Goal: Information Seeking & Learning: Learn about a topic

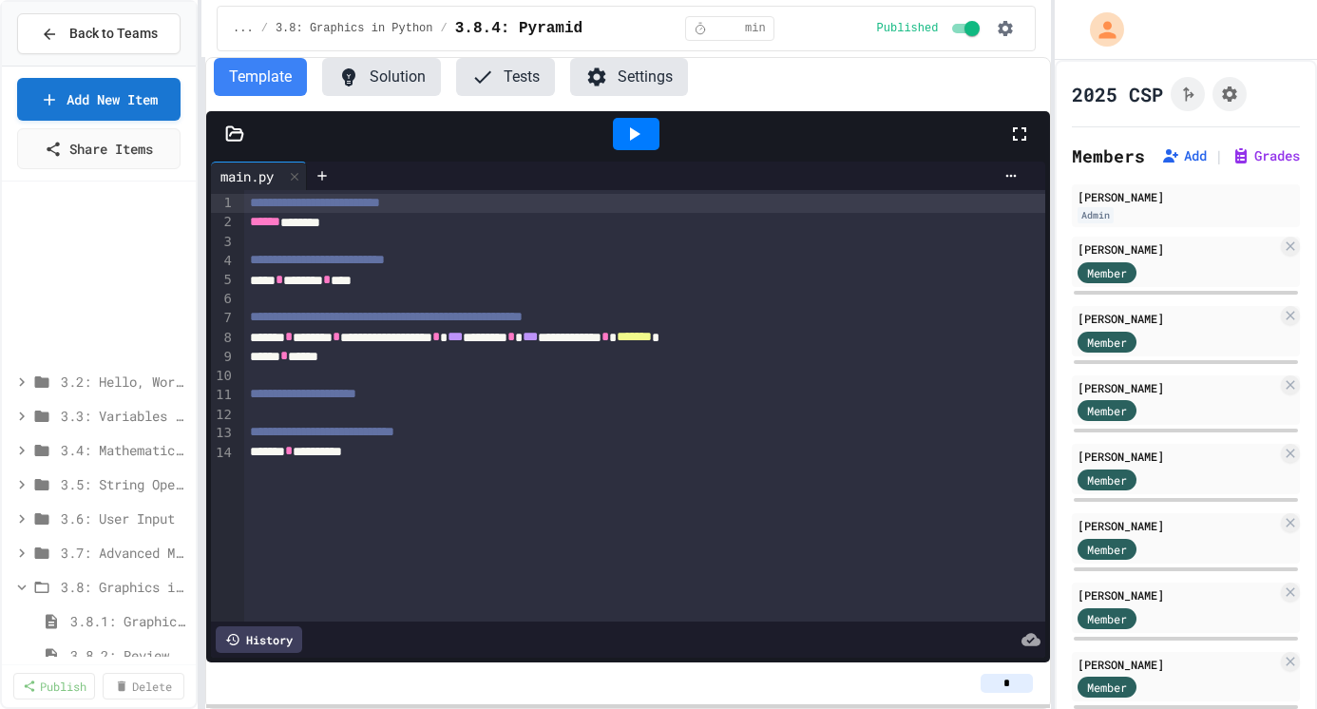
select select "*******"
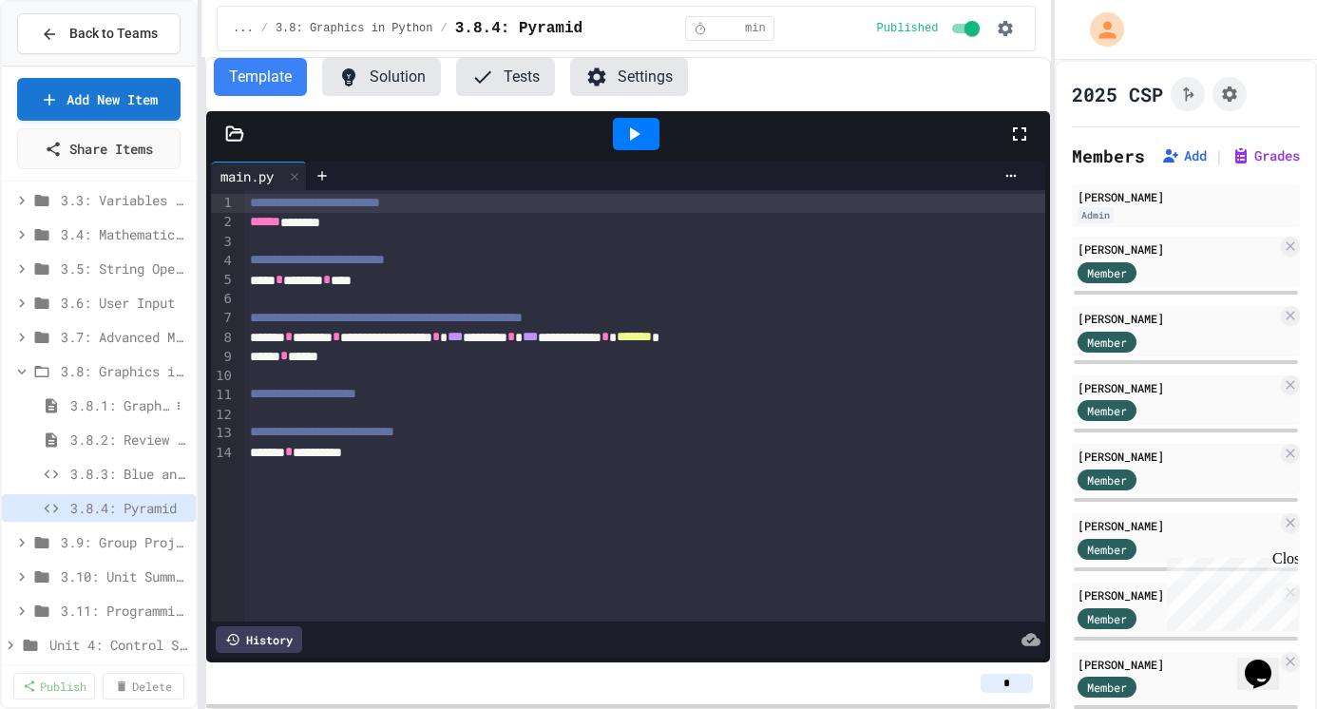
click at [112, 407] on span "3.8.1: Graphics in Python" at bounding box center [119, 405] width 99 height 20
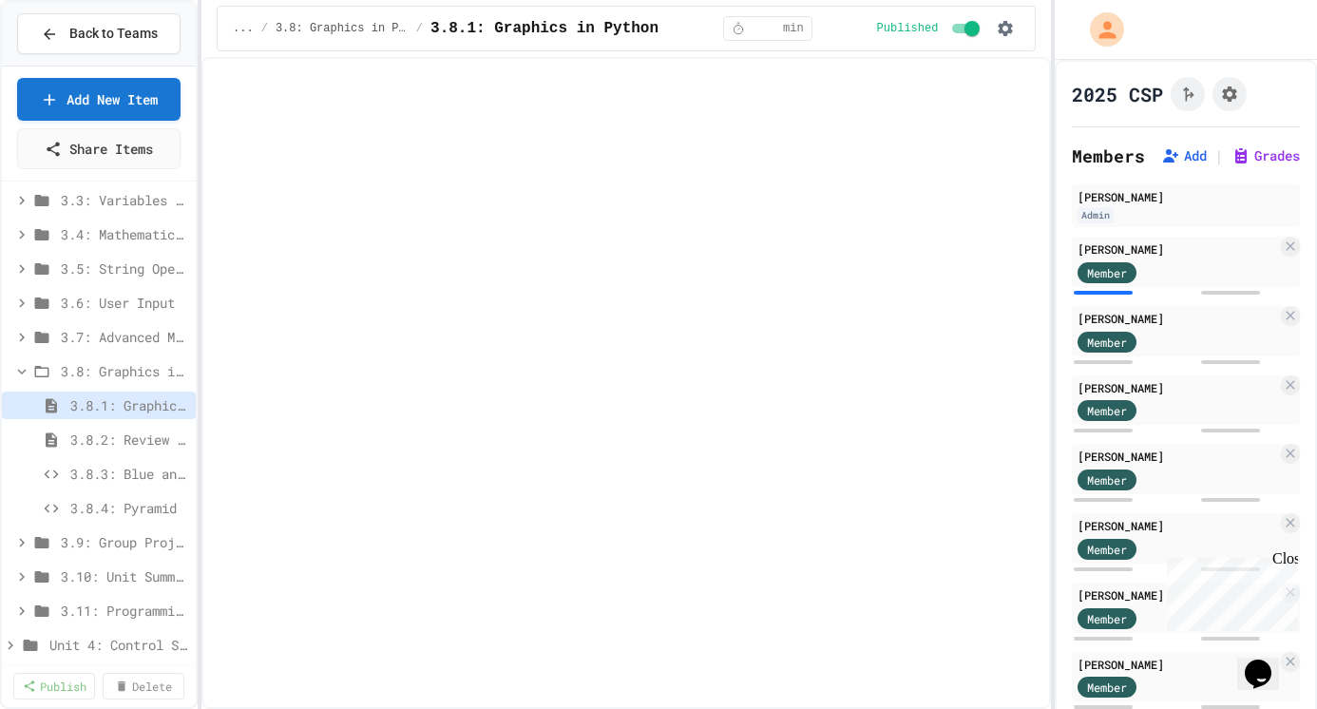
select select "***"
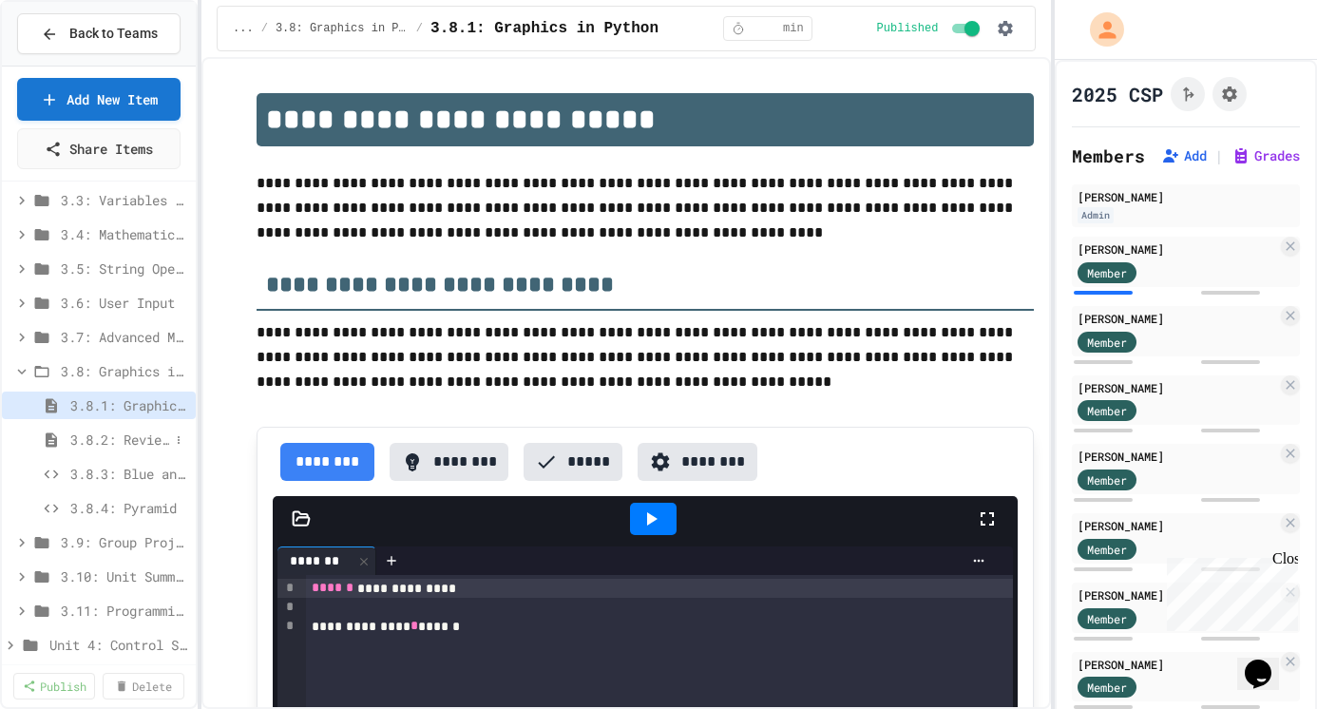
click at [137, 436] on span "3.8.2: Review - Graphics in Python" at bounding box center [119, 439] width 99 height 20
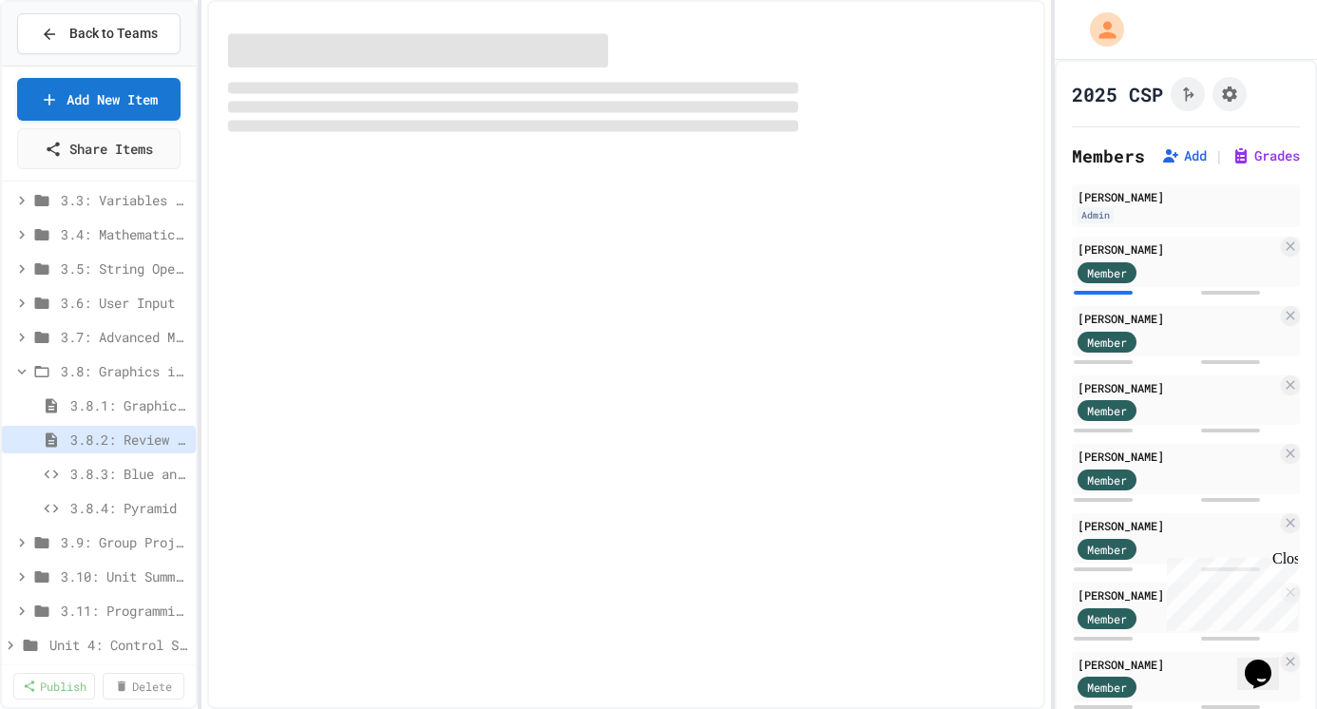
select select "***"
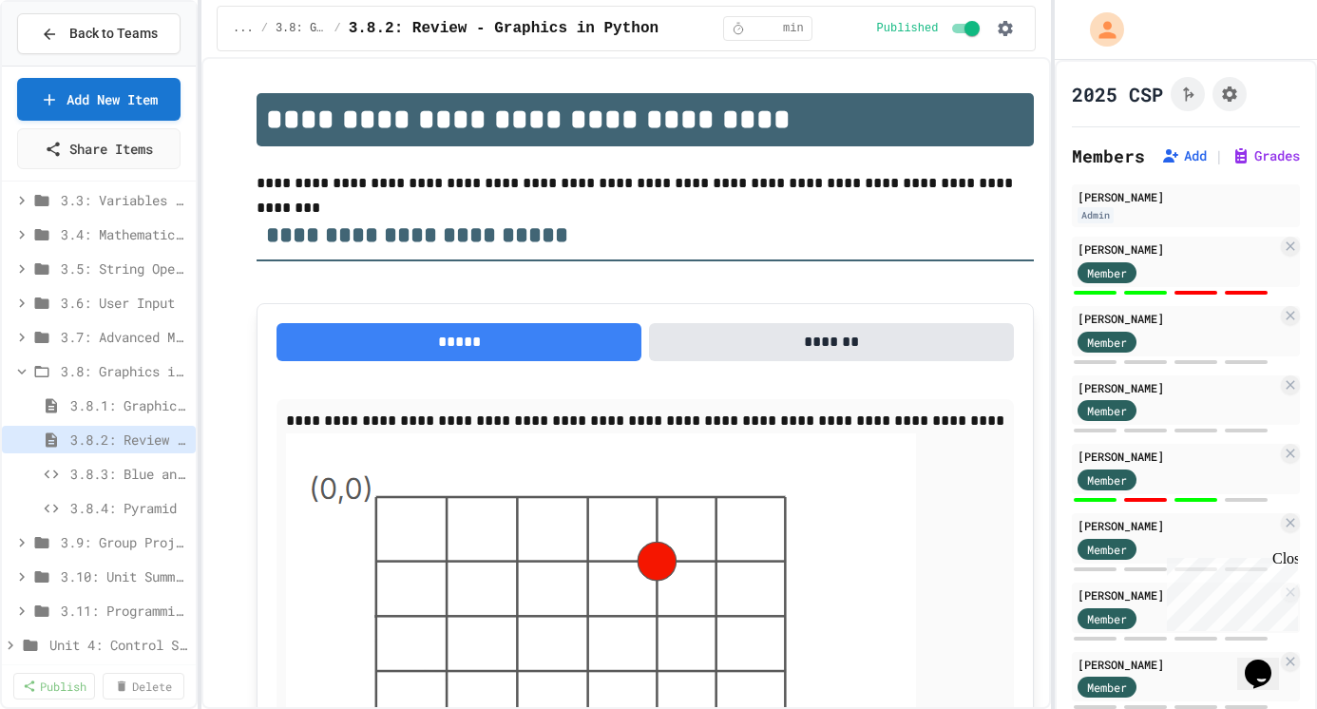
scroll to position [1, 0]
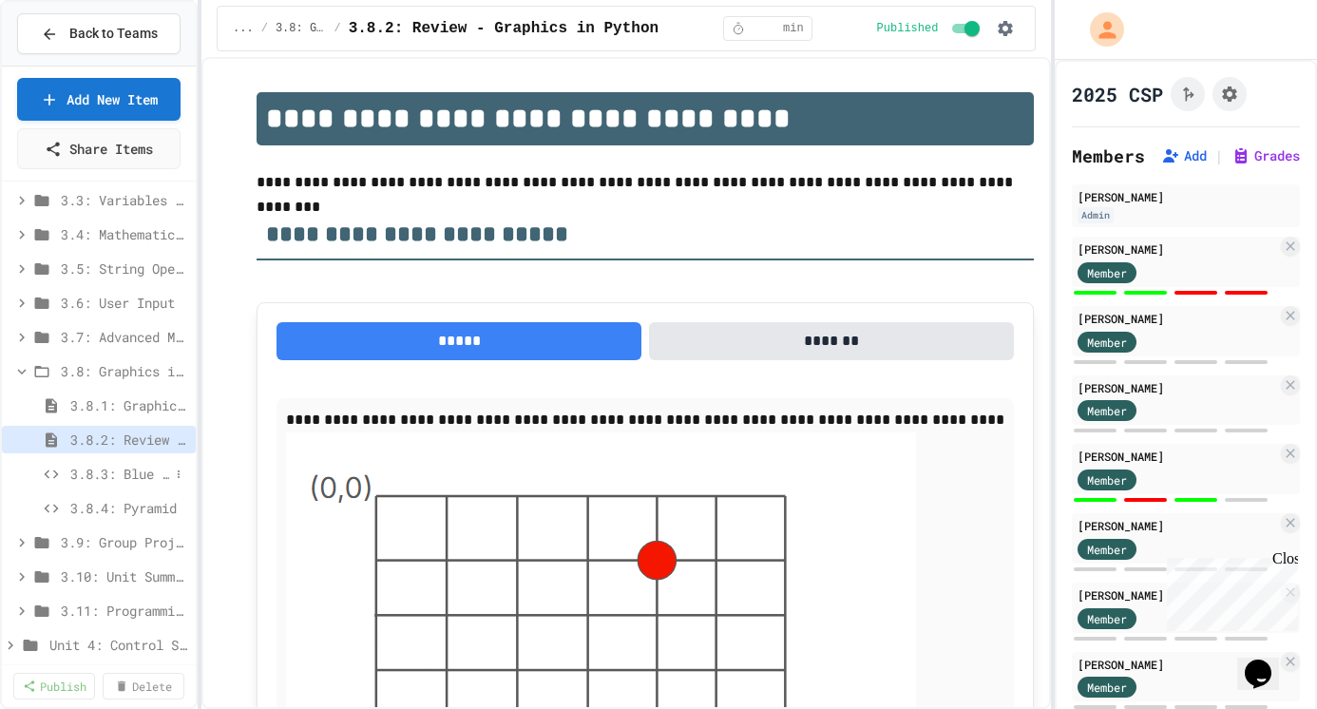
click at [137, 477] on span "3.8.3: Blue and Red" at bounding box center [119, 474] width 99 height 20
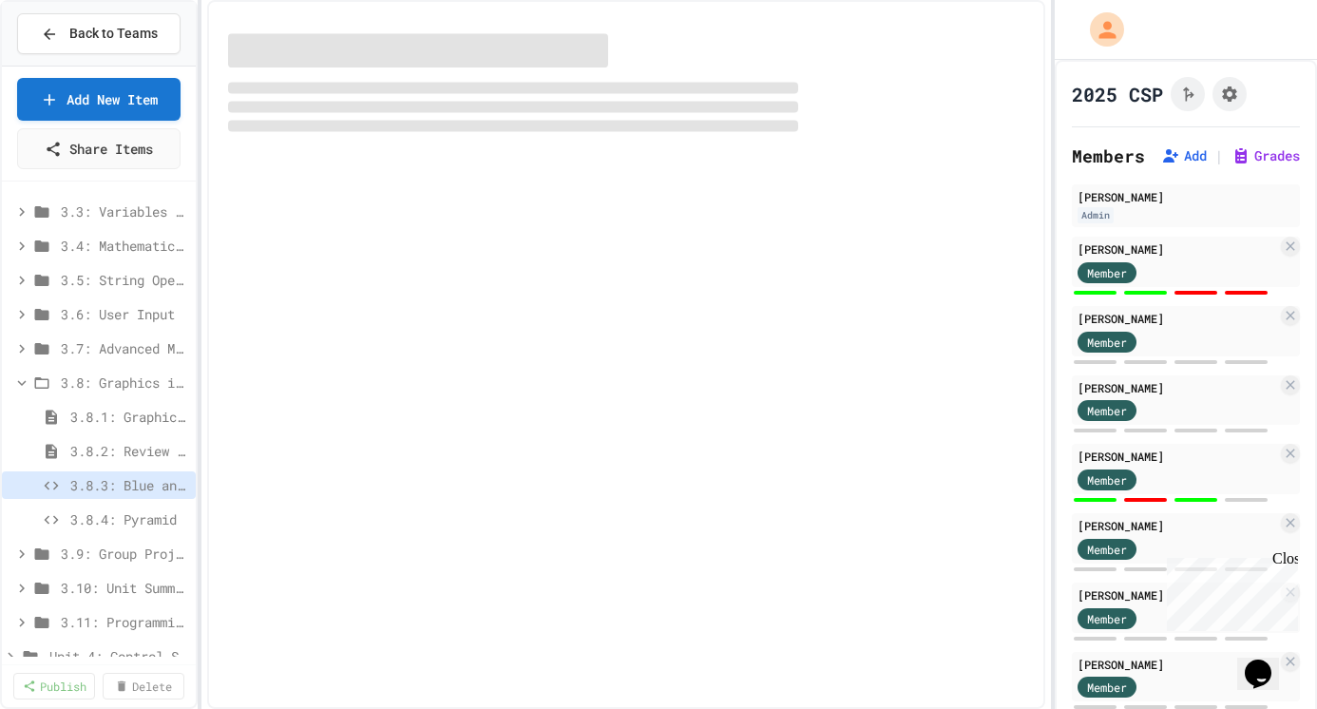
scroll to position [196, 0]
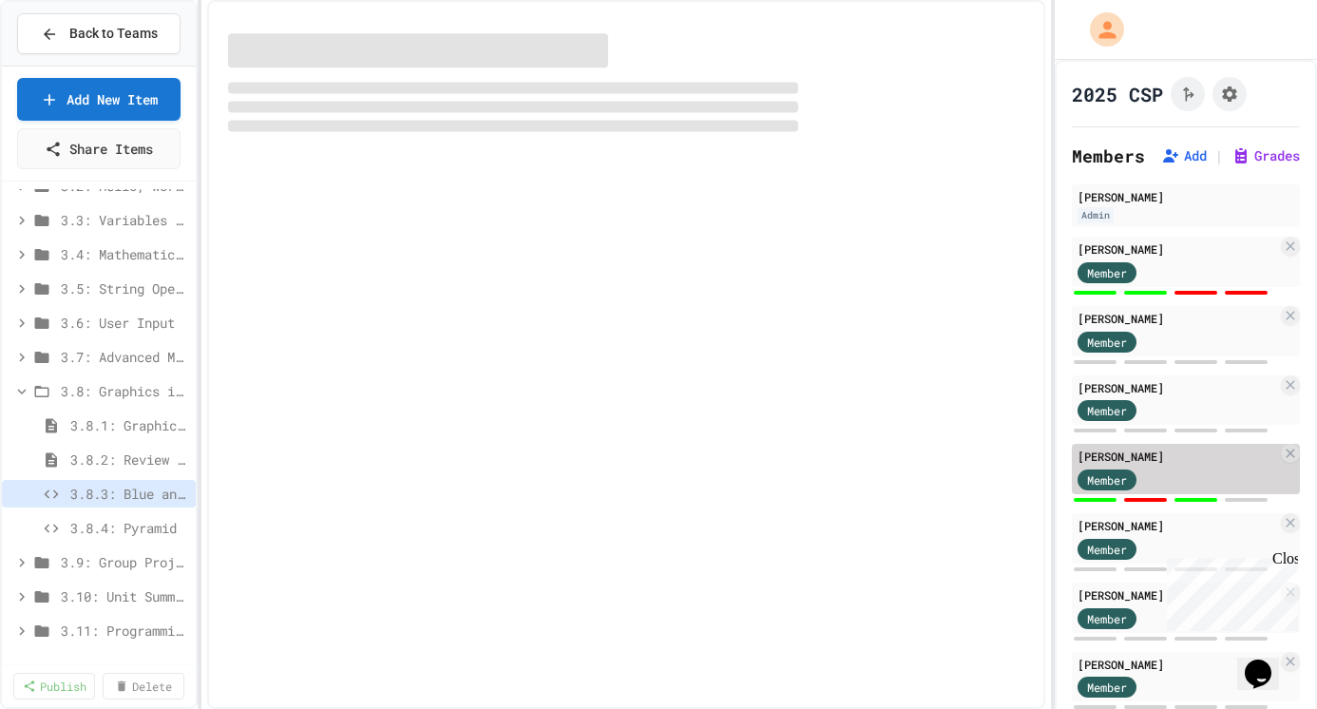
select select "***"
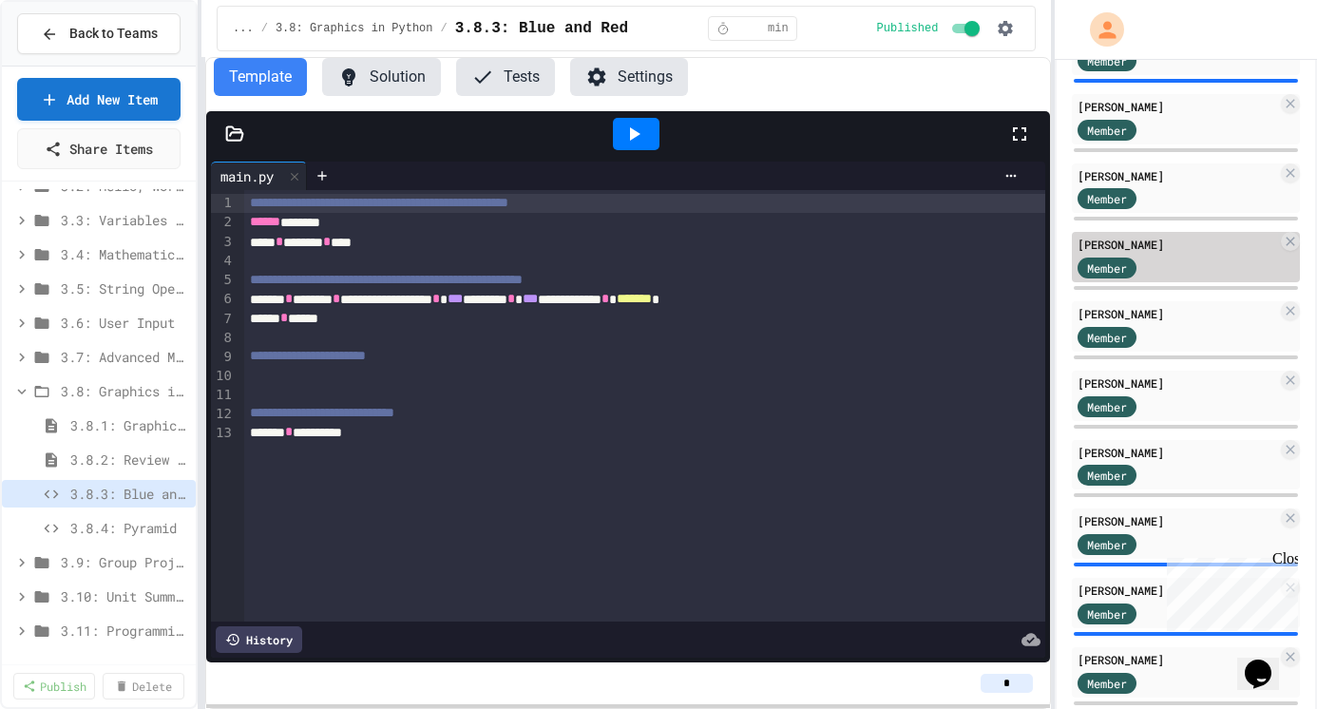
scroll to position [0, 0]
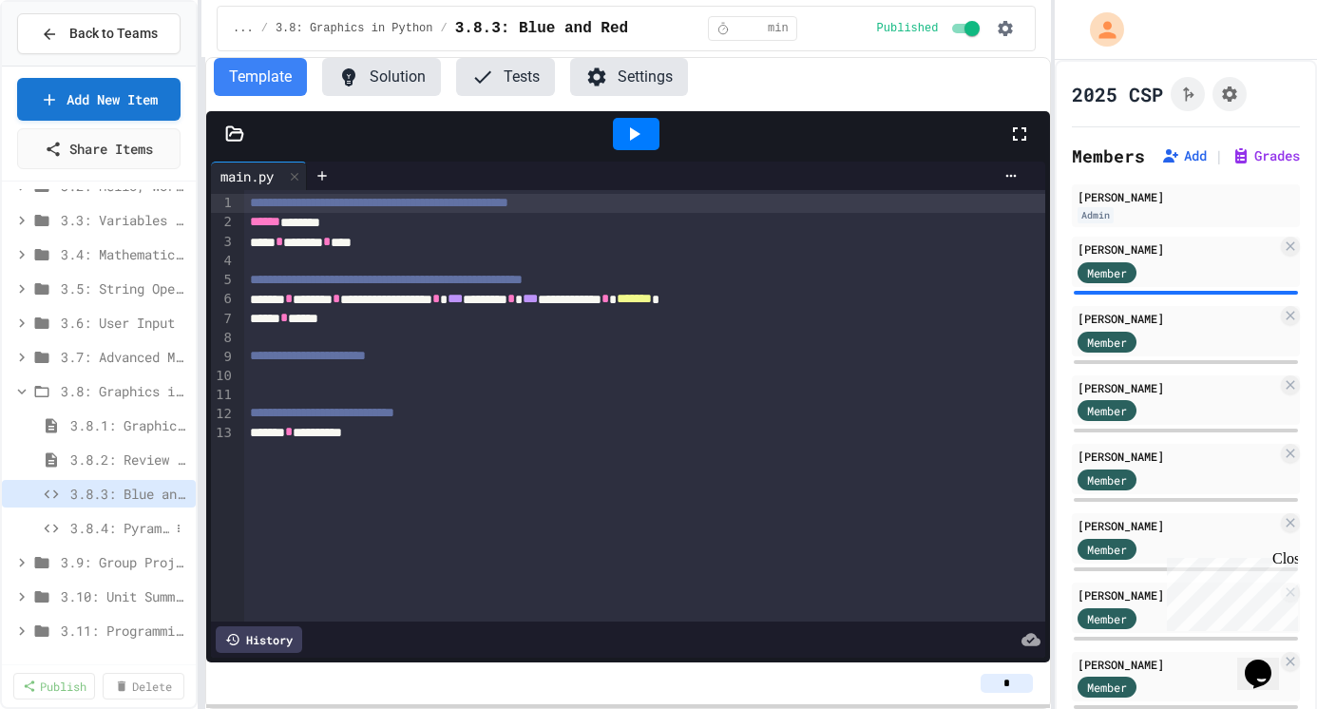
click at [117, 527] on span "3.8.4: Pyramid" at bounding box center [119, 528] width 99 height 20
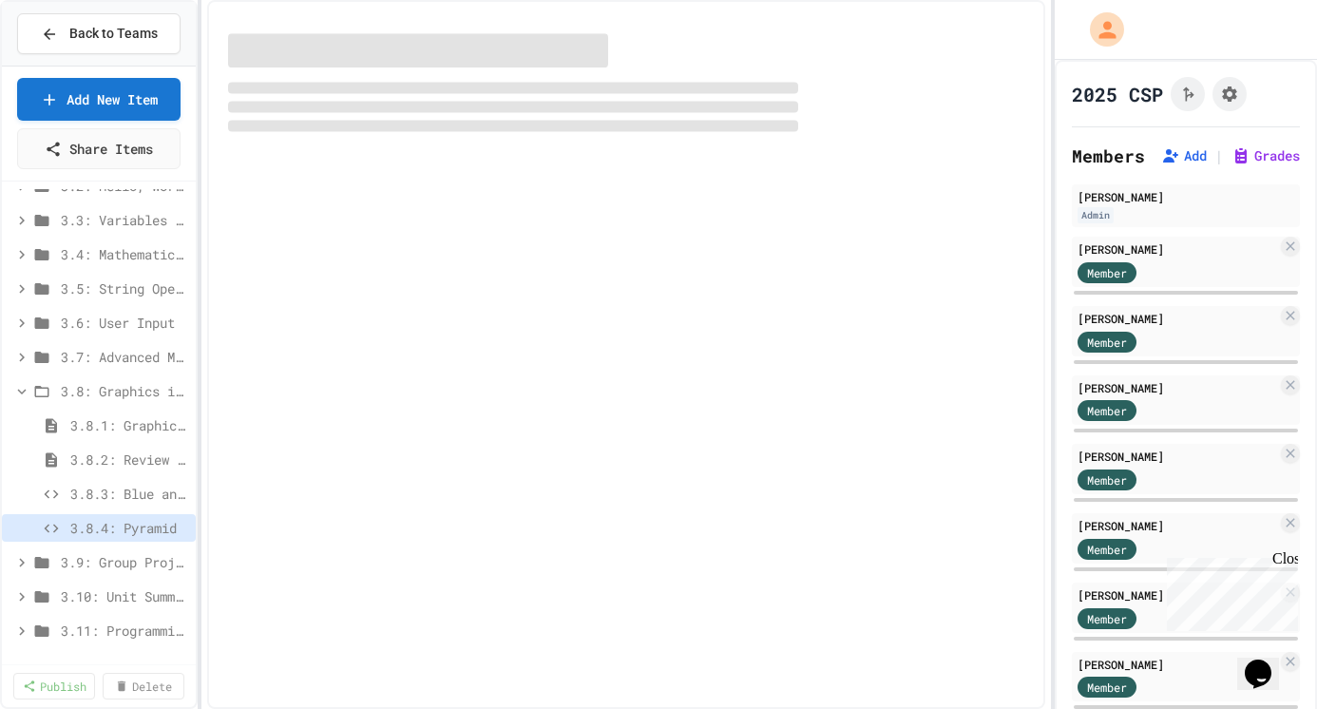
scroll to position [184, 0]
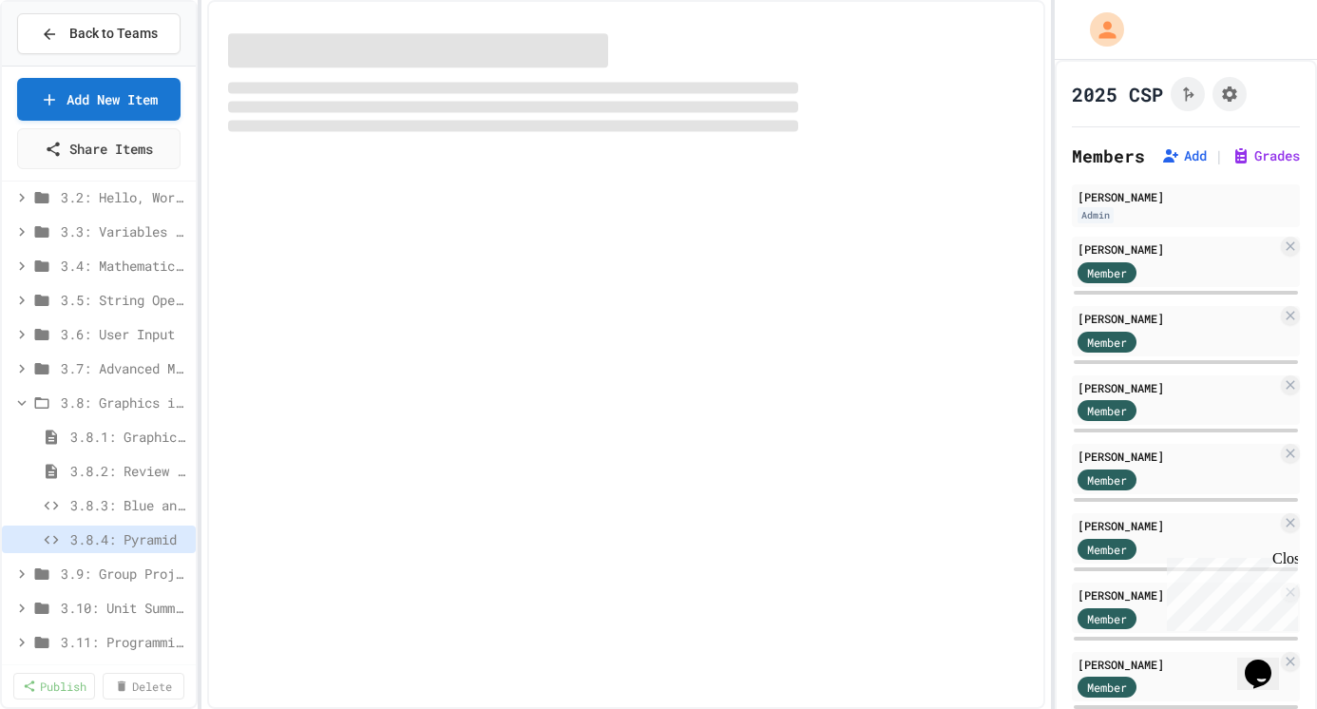
select select "*******"
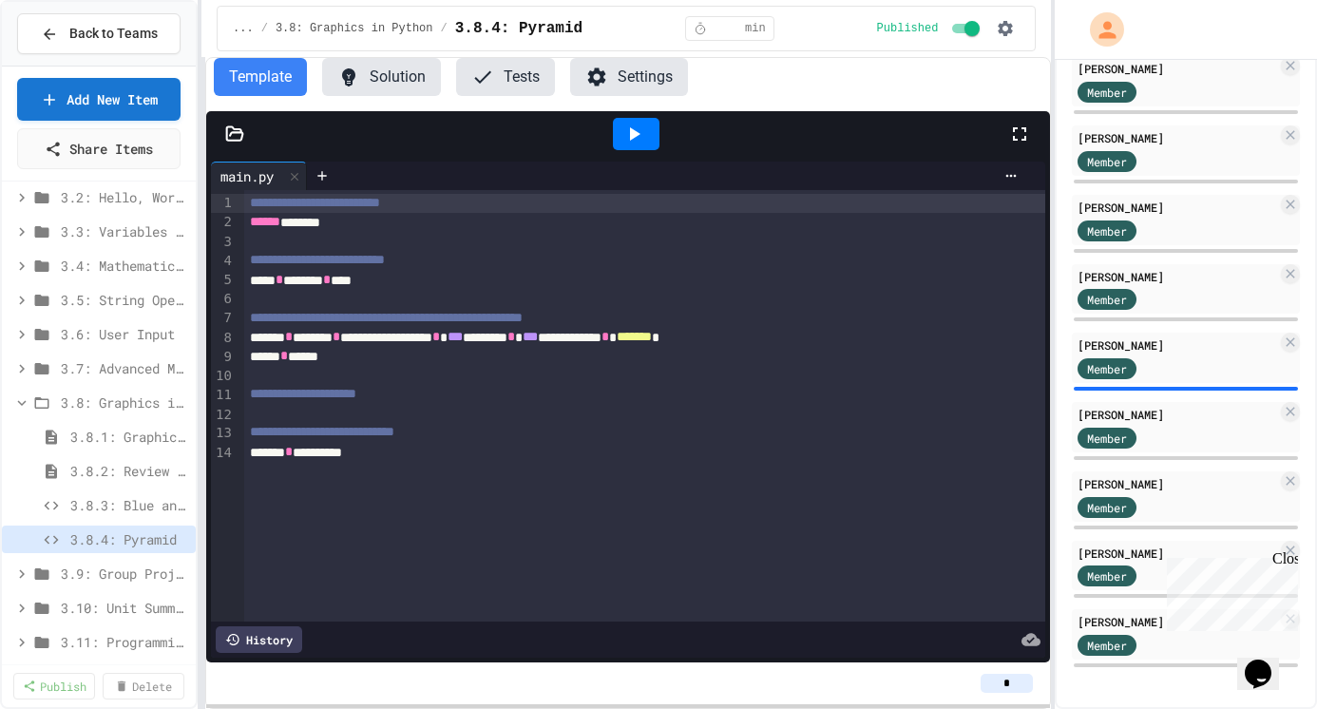
scroll to position [0, 0]
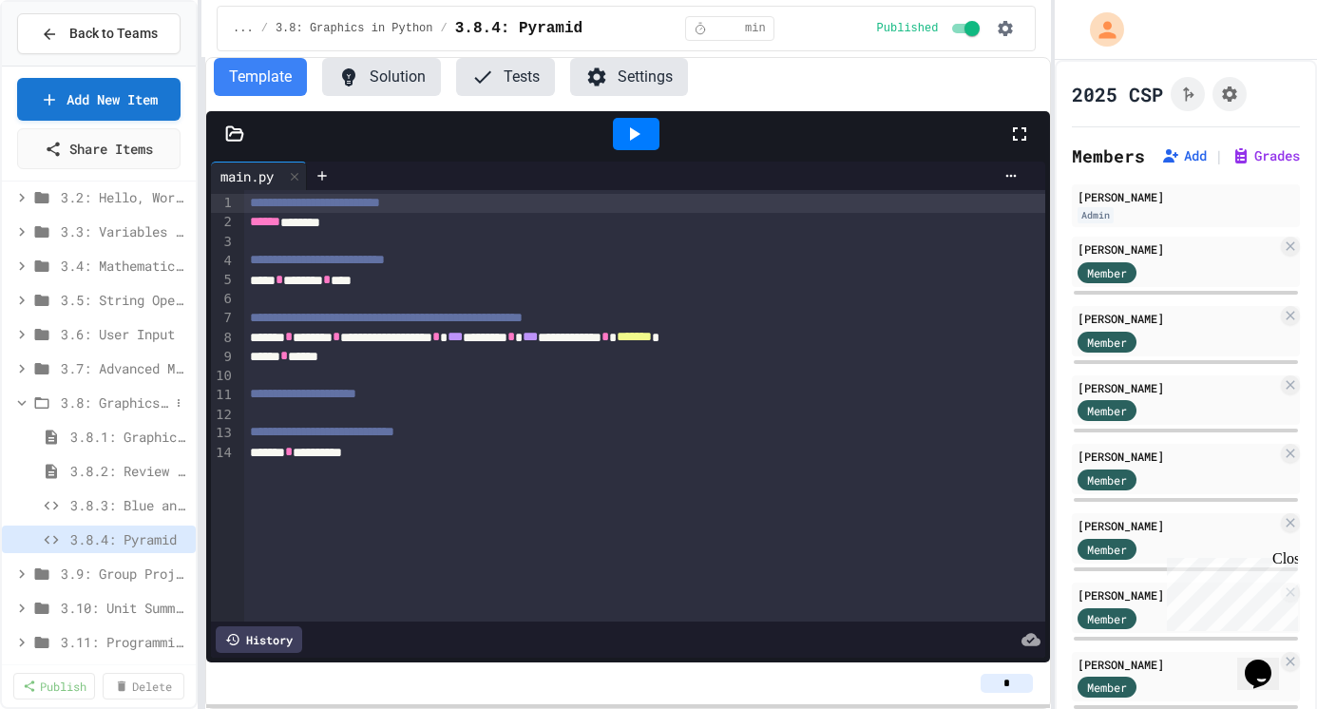
click at [127, 401] on span "3.8: Graphics in Python" at bounding box center [115, 402] width 108 height 20
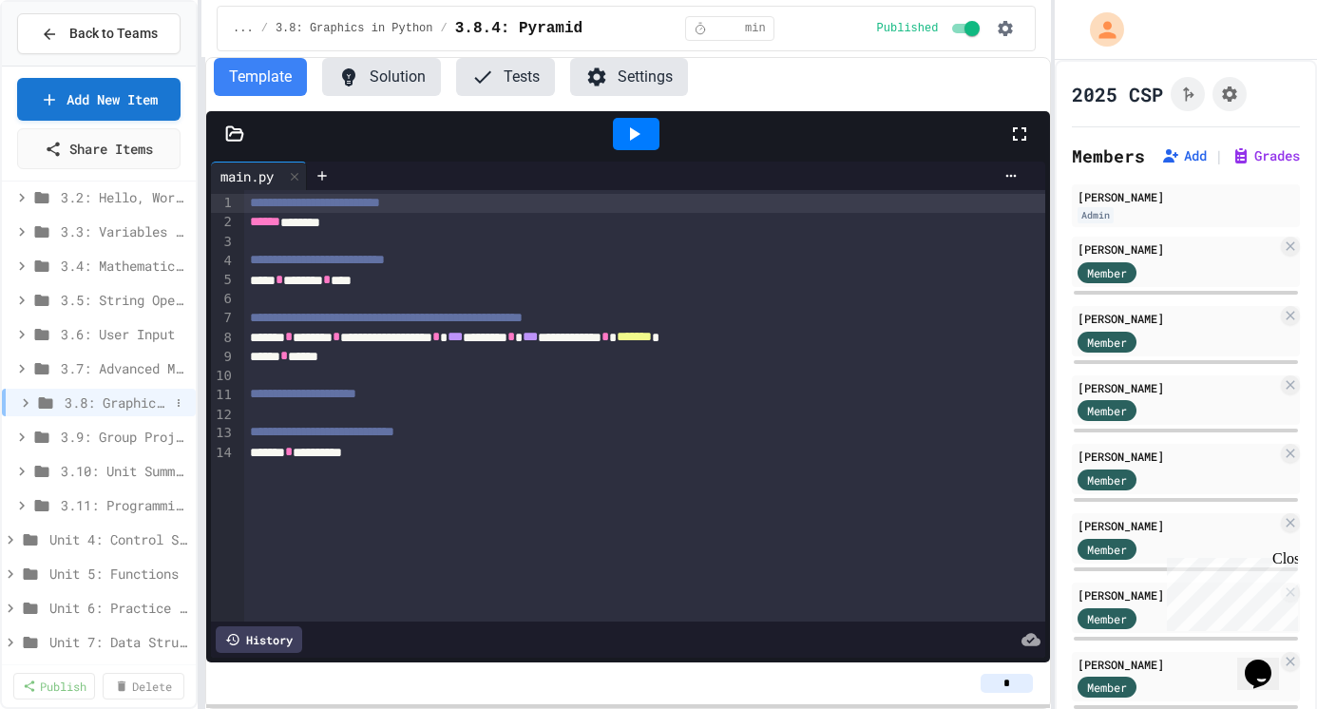
click at [120, 402] on span "3.8: Graphics in Python" at bounding box center [117, 402] width 104 height 20
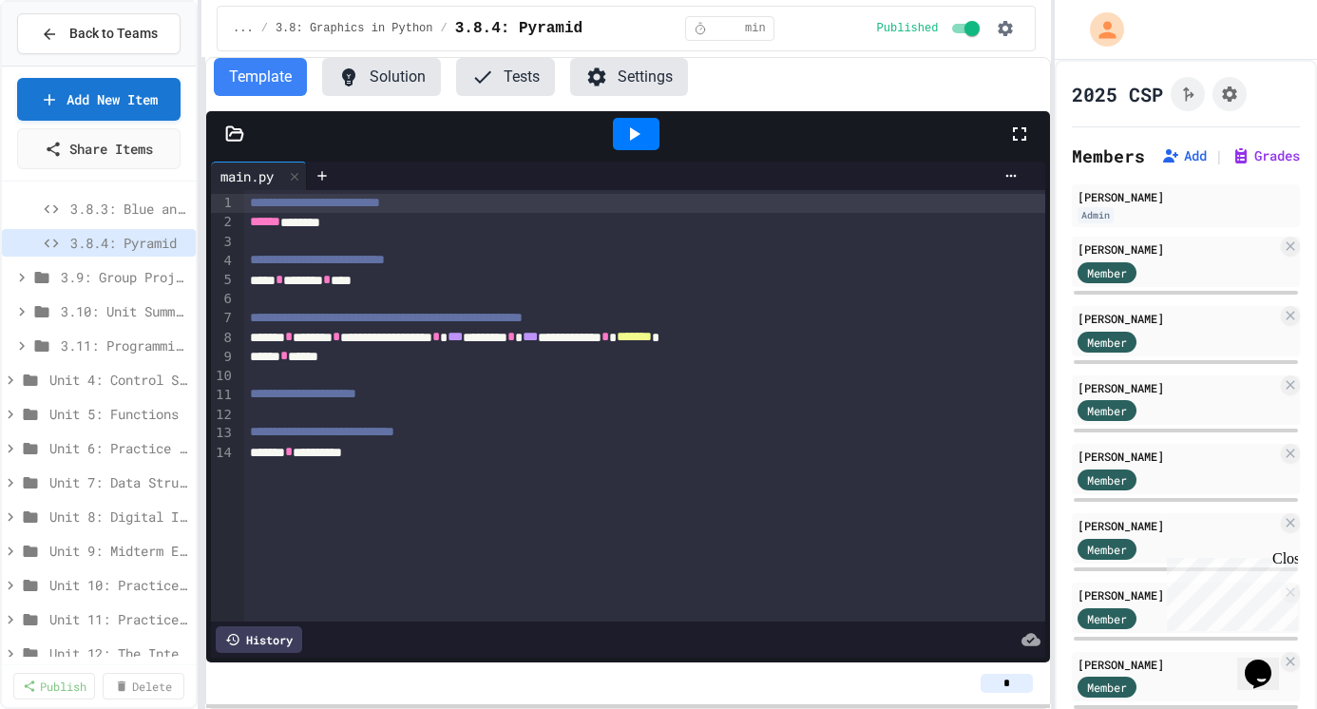
scroll to position [483, 0]
click at [99, 38] on span "Back to Teams" at bounding box center [113, 34] width 88 height 20
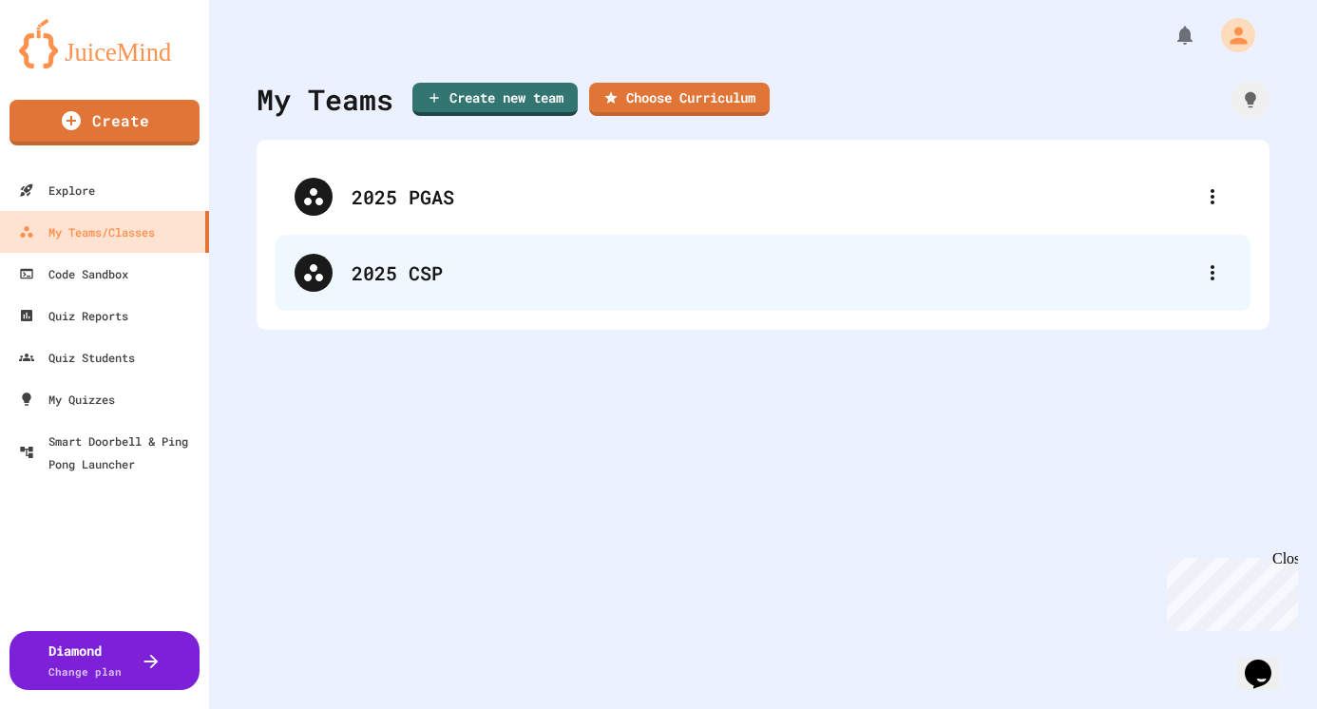
click at [357, 287] on div "2025 CSP" at bounding box center [762, 273] width 975 height 76
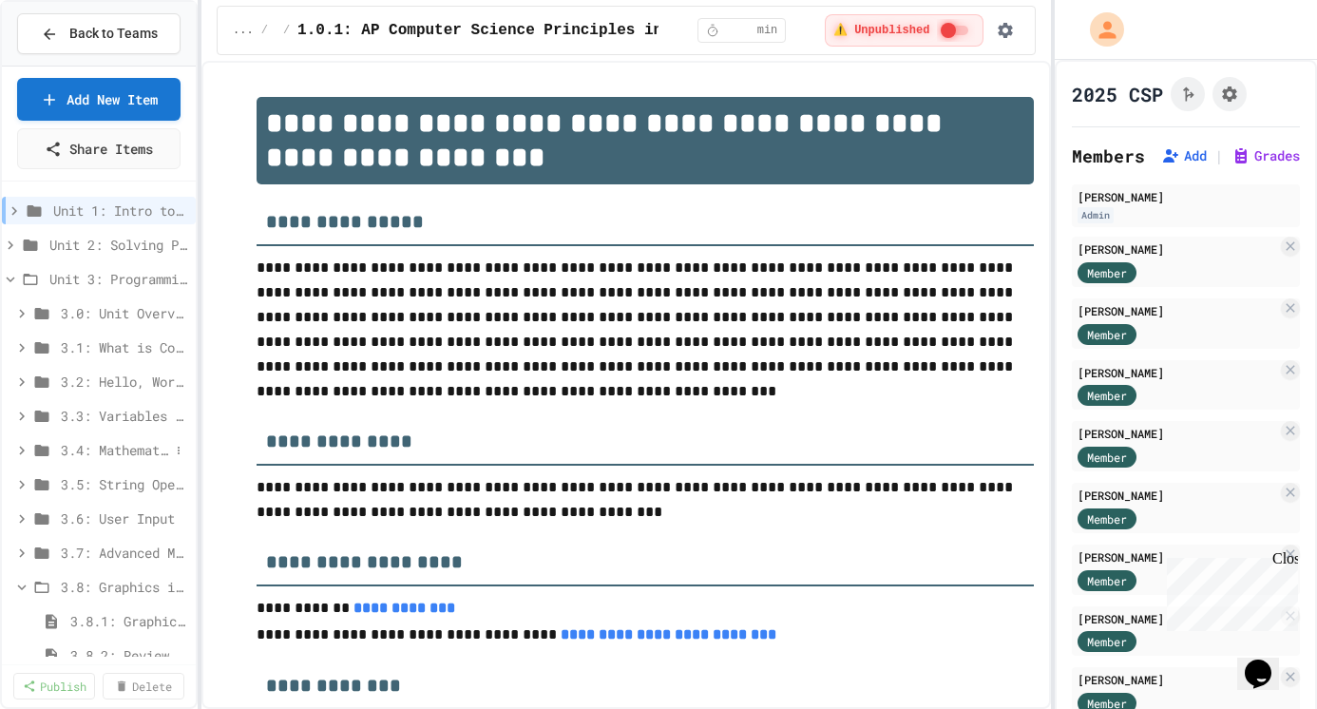
click at [123, 447] on span "3.4: Mathematical Operators" at bounding box center [115, 450] width 108 height 20
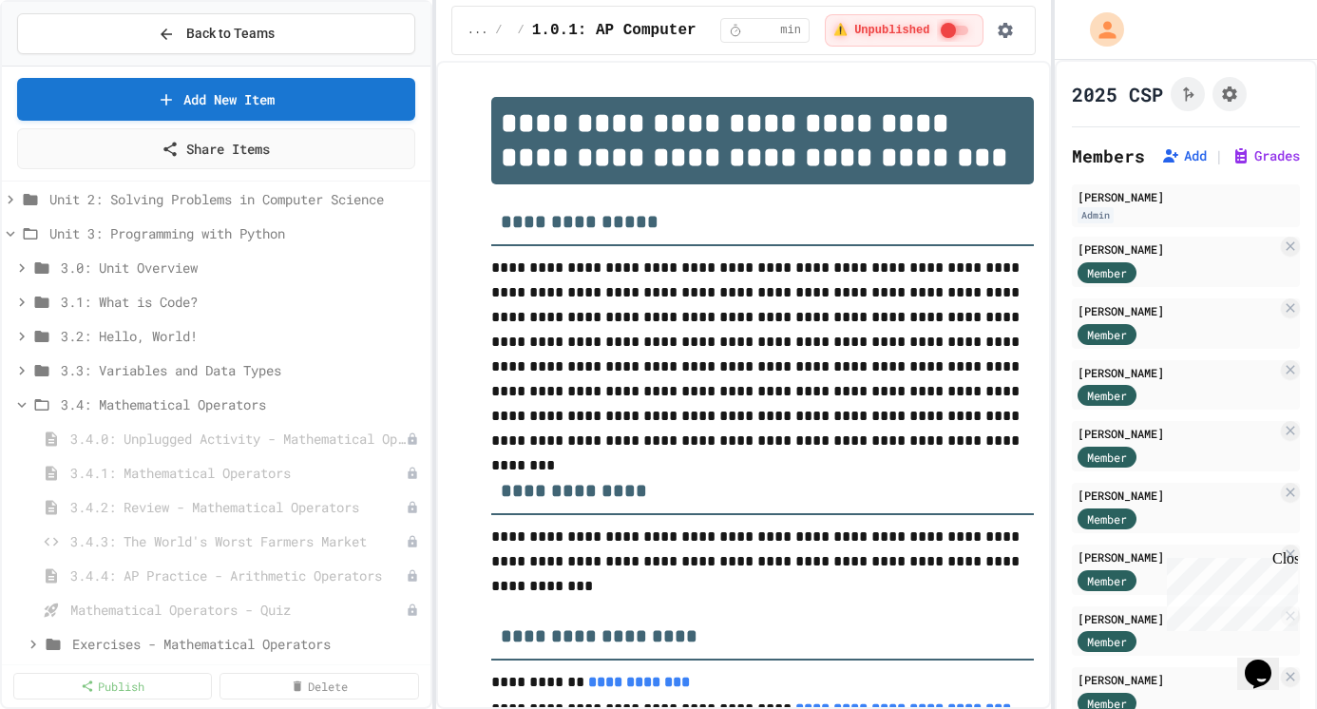
scroll to position [31, 0]
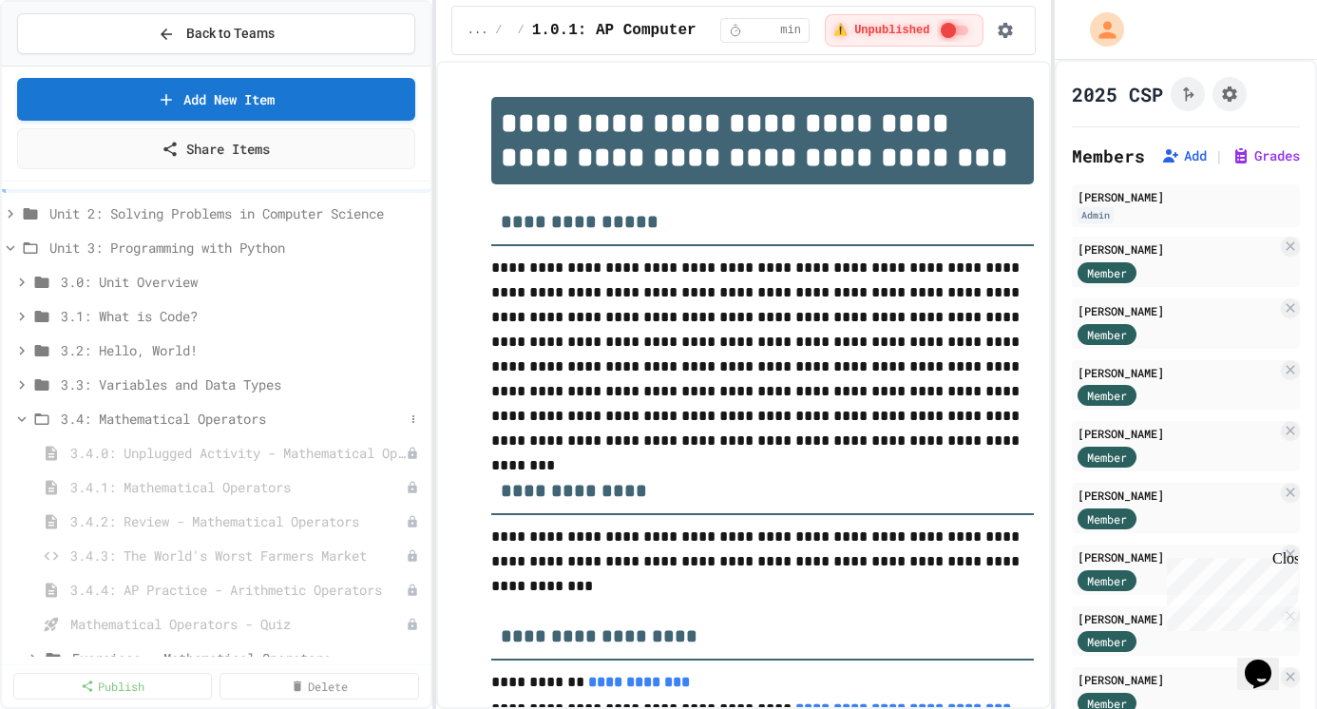
click at [201, 410] on span "3.4: Mathematical Operators" at bounding box center [232, 418] width 343 height 20
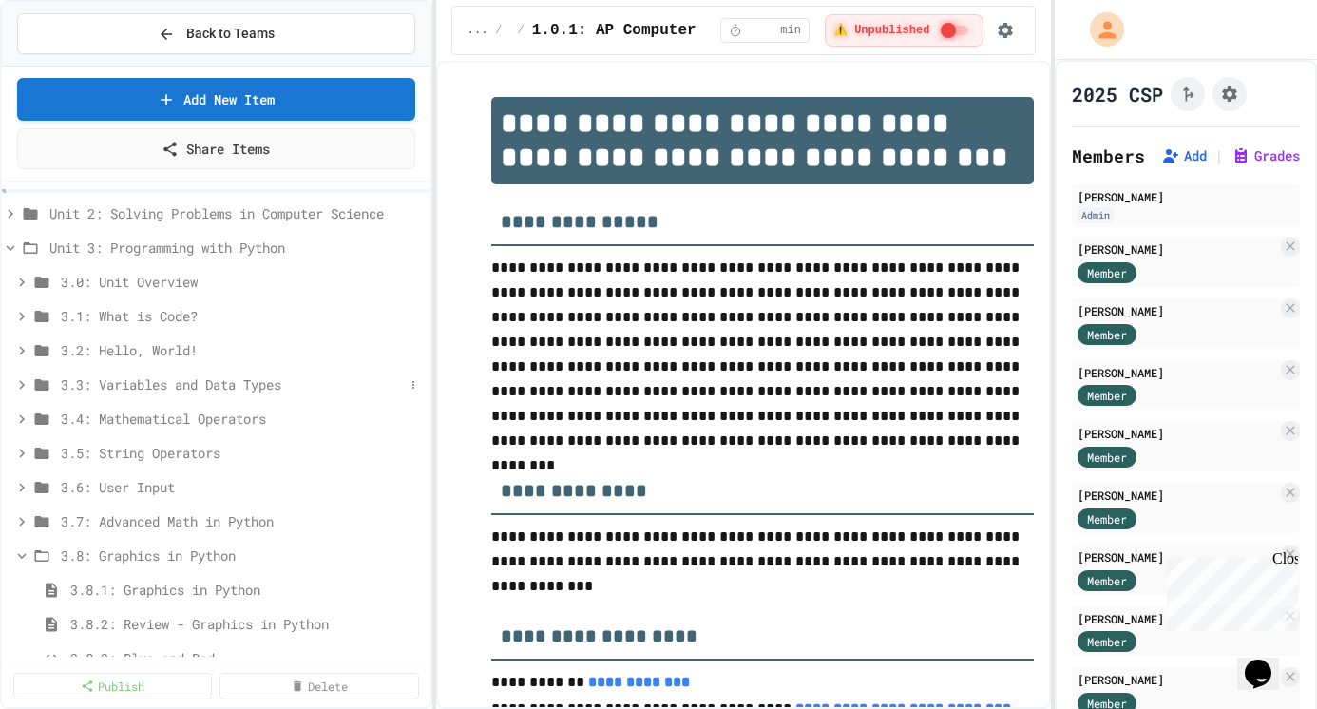
click at [201, 377] on span "3.3: Variables and Data Types" at bounding box center [232, 384] width 343 height 20
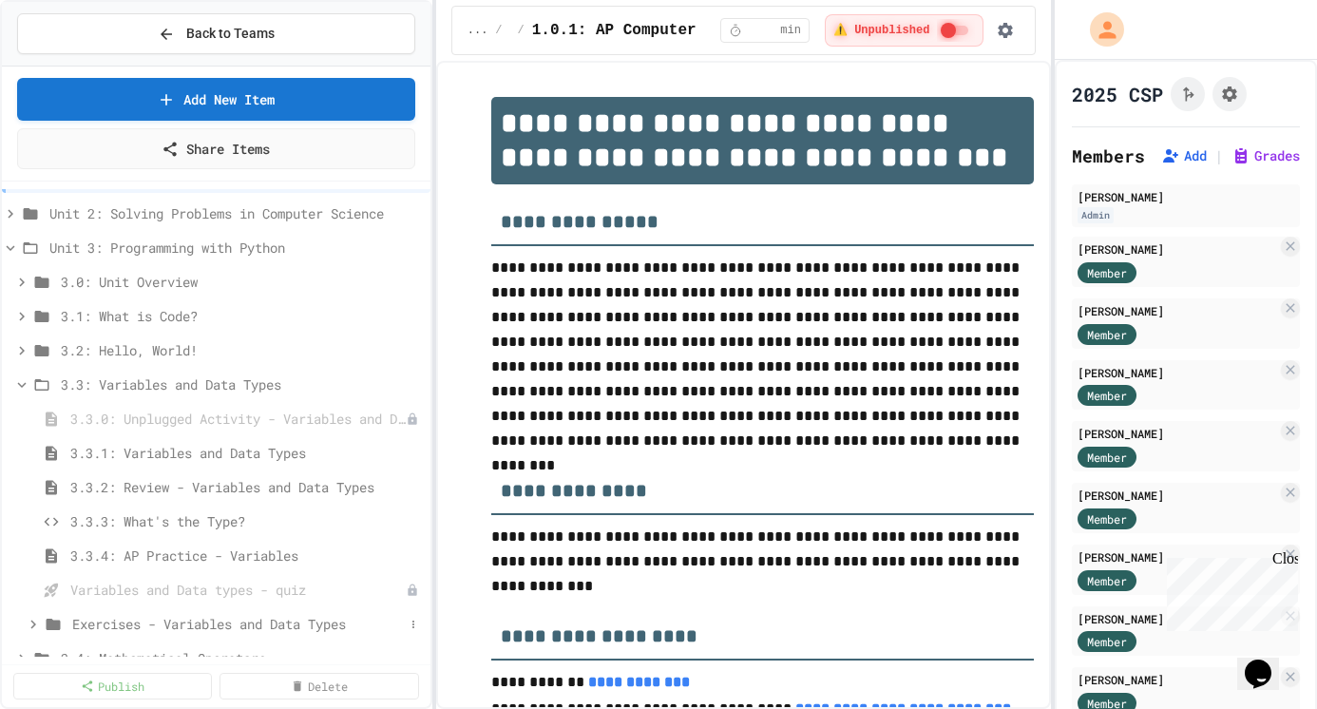
click at [201, 623] on span "Exercises - Variables and Data Types" at bounding box center [238, 624] width 332 height 20
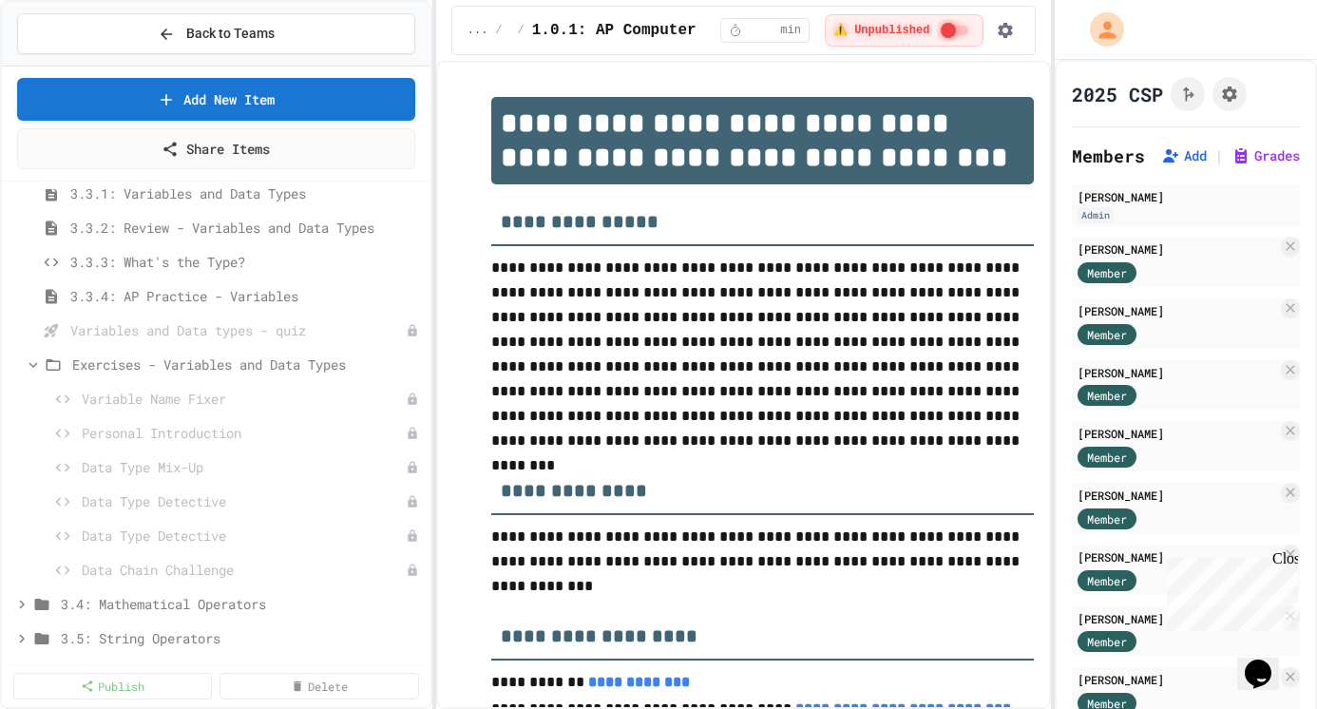
scroll to position [297, 0]
click at [212, 358] on span "Exercises - Variables and Data Types" at bounding box center [238, 358] width 332 height 20
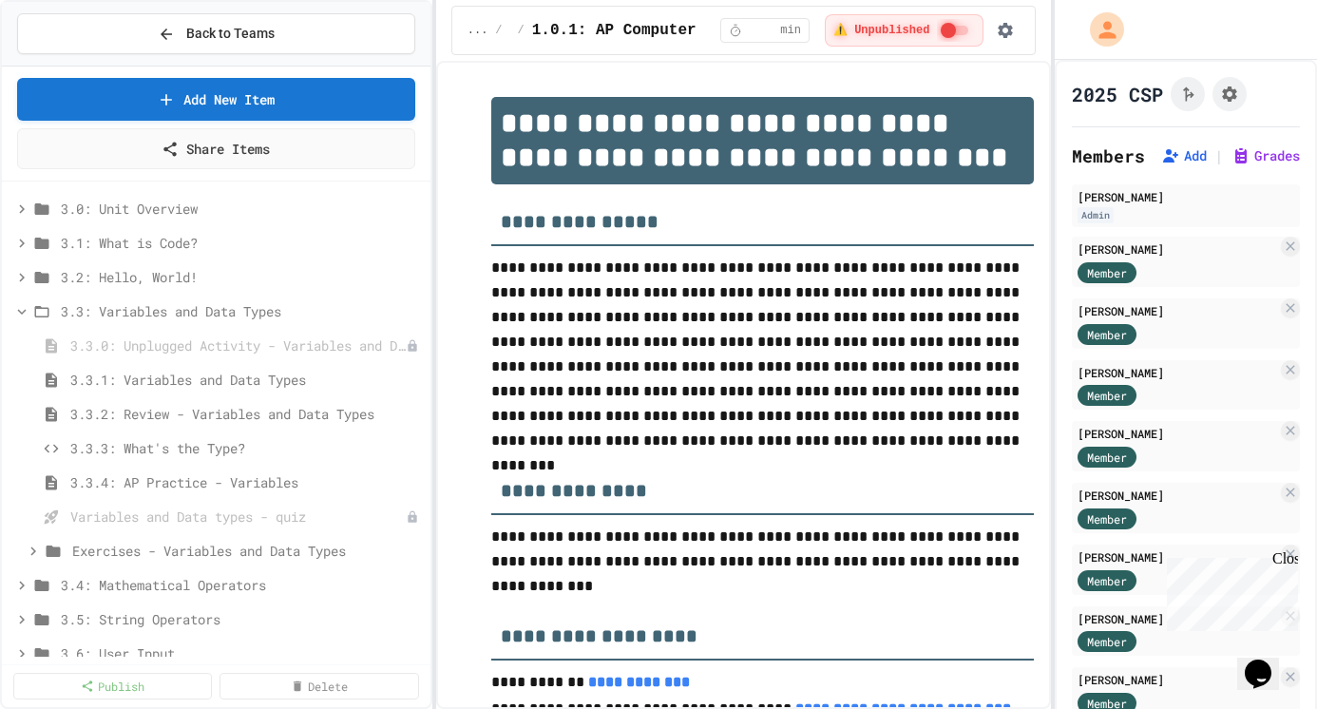
scroll to position [102, 0]
click at [217, 310] on span "3.3: Variables and Data Types" at bounding box center [232, 314] width 343 height 20
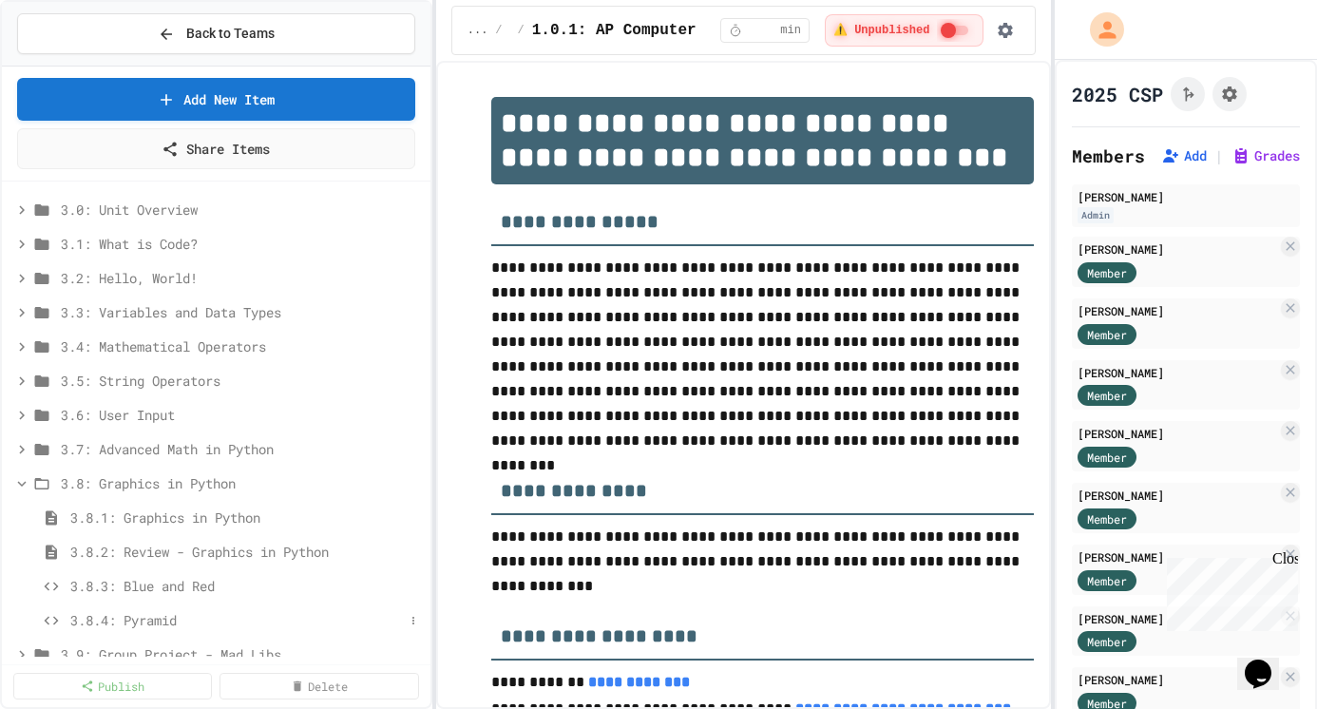
scroll to position [109, 0]
